Goal: Transaction & Acquisition: Purchase product/service

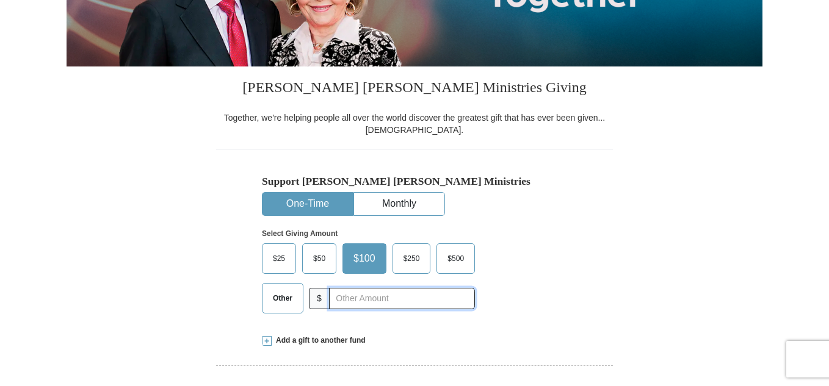
click at [375, 298] on input "text" at bounding box center [402, 298] width 146 height 21
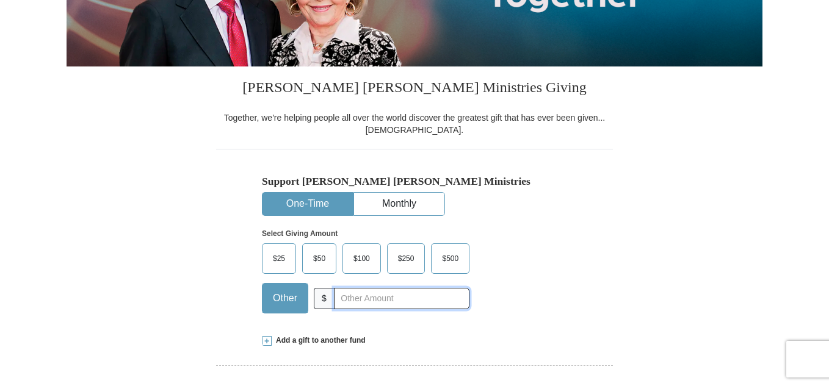
type input "70.00"
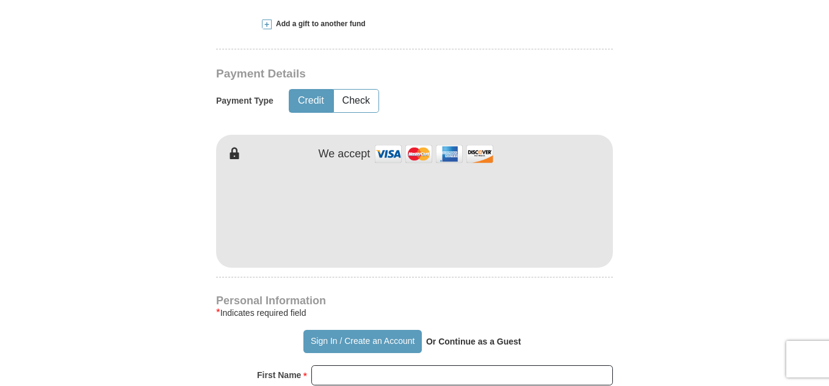
scroll to position [558, 0]
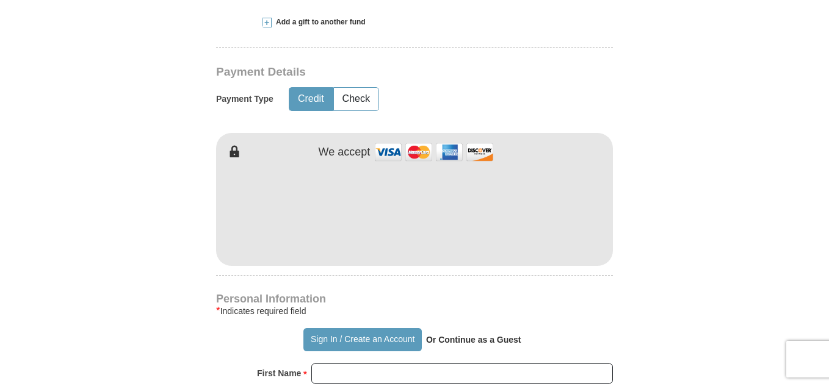
click at [352, 47] on hr at bounding box center [414, 51] width 397 height 9
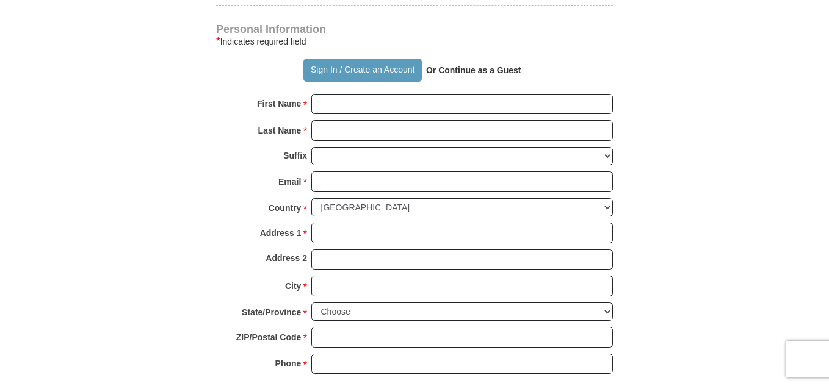
scroll to position [828, 0]
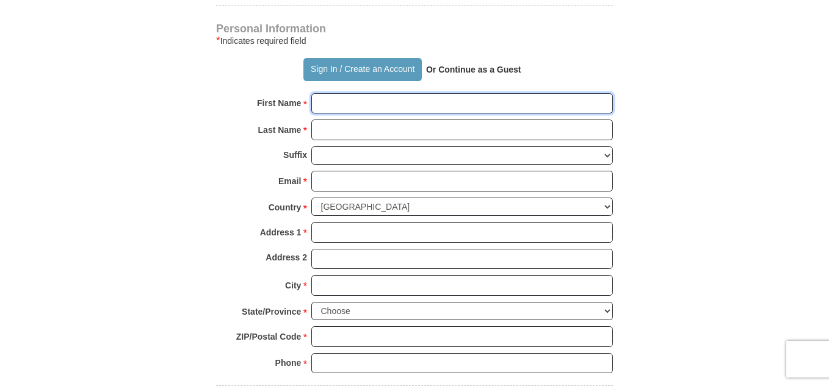
click at [342, 101] on input "First Name *" at bounding box center [462, 103] width 302 height 21
type input "[PERSON_NAME]"
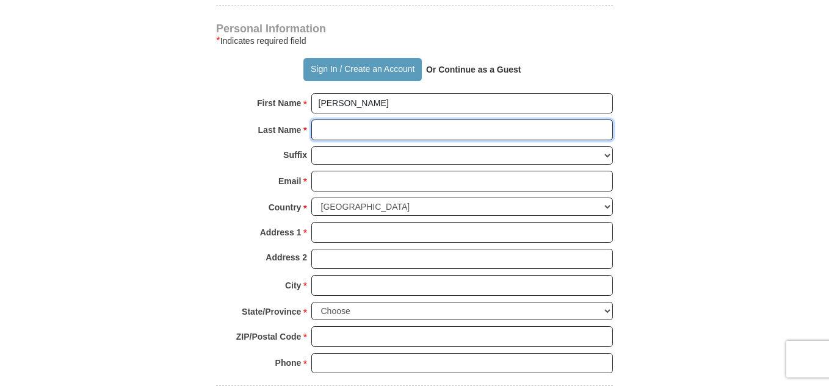
type input "[PERSON_NAME]"
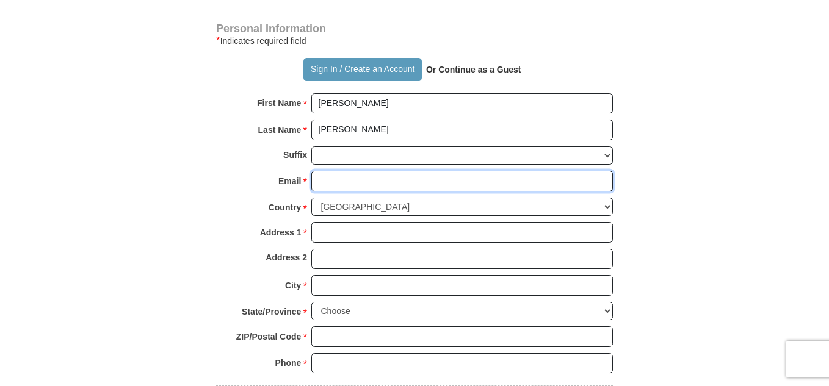
click at [439, 182] on input "Email *" at bounding box center [462, 181] width 302 height 21
type input "[EMAIL_ADDRESS][DOMAIN_NAME]"
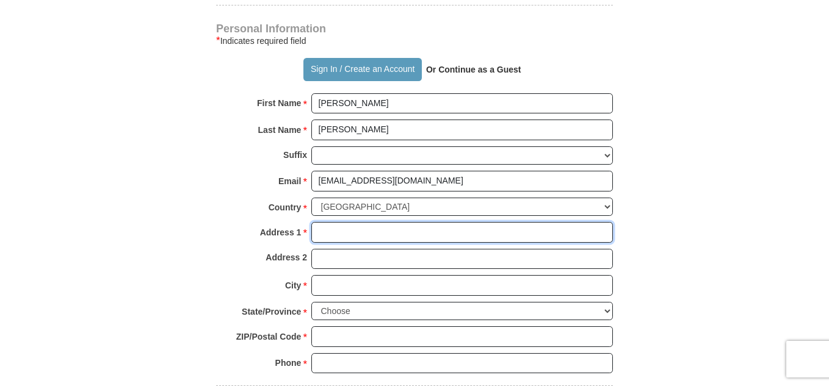
type input "PO Box 942552"
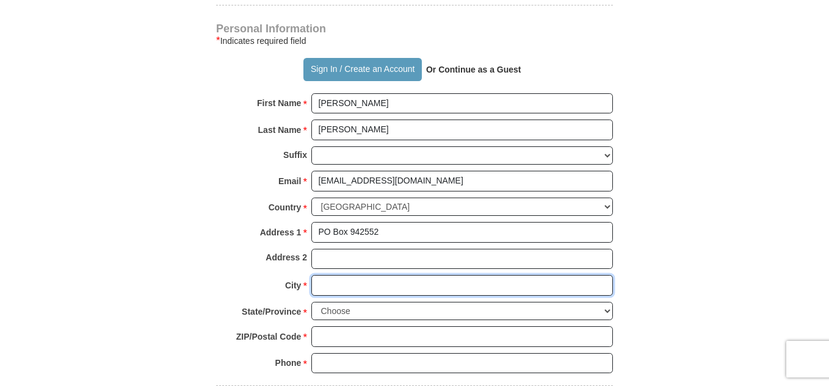
type input "[GEOGRAPHIC_DATA]"
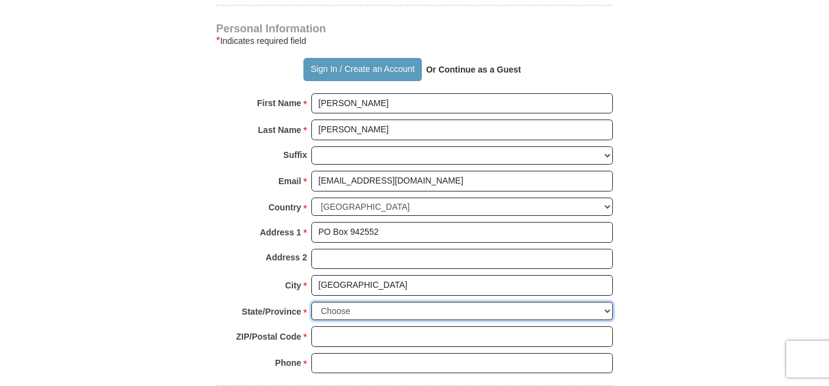
select select "GA"
type input "31141"
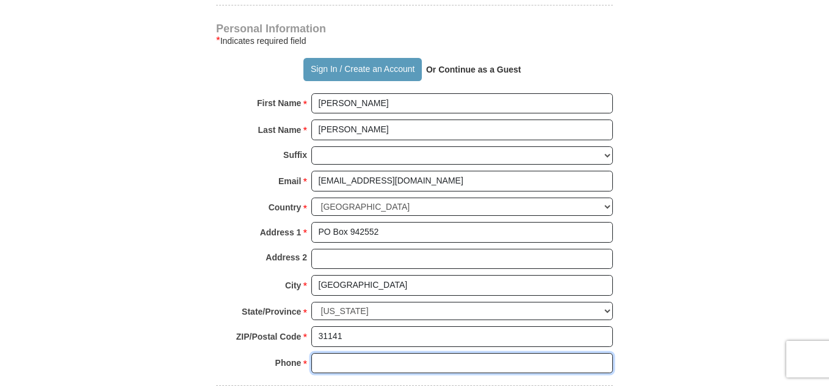
type input "4045522398"
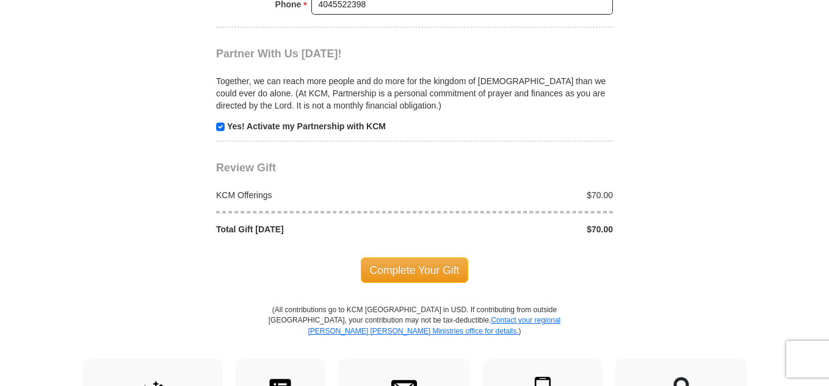
scroll to position [1191, 0]
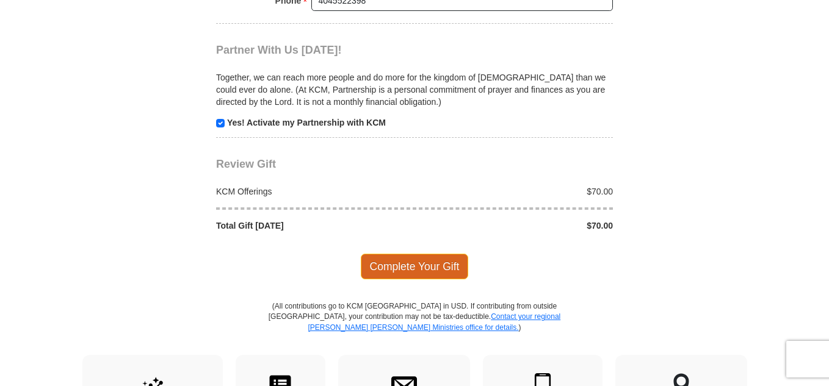
click at [422, 267] on span "Complete Your Gift" at bounding box center [415, 267] width 108 height 26
